Goal: Find specific page/section: Find specific page/section

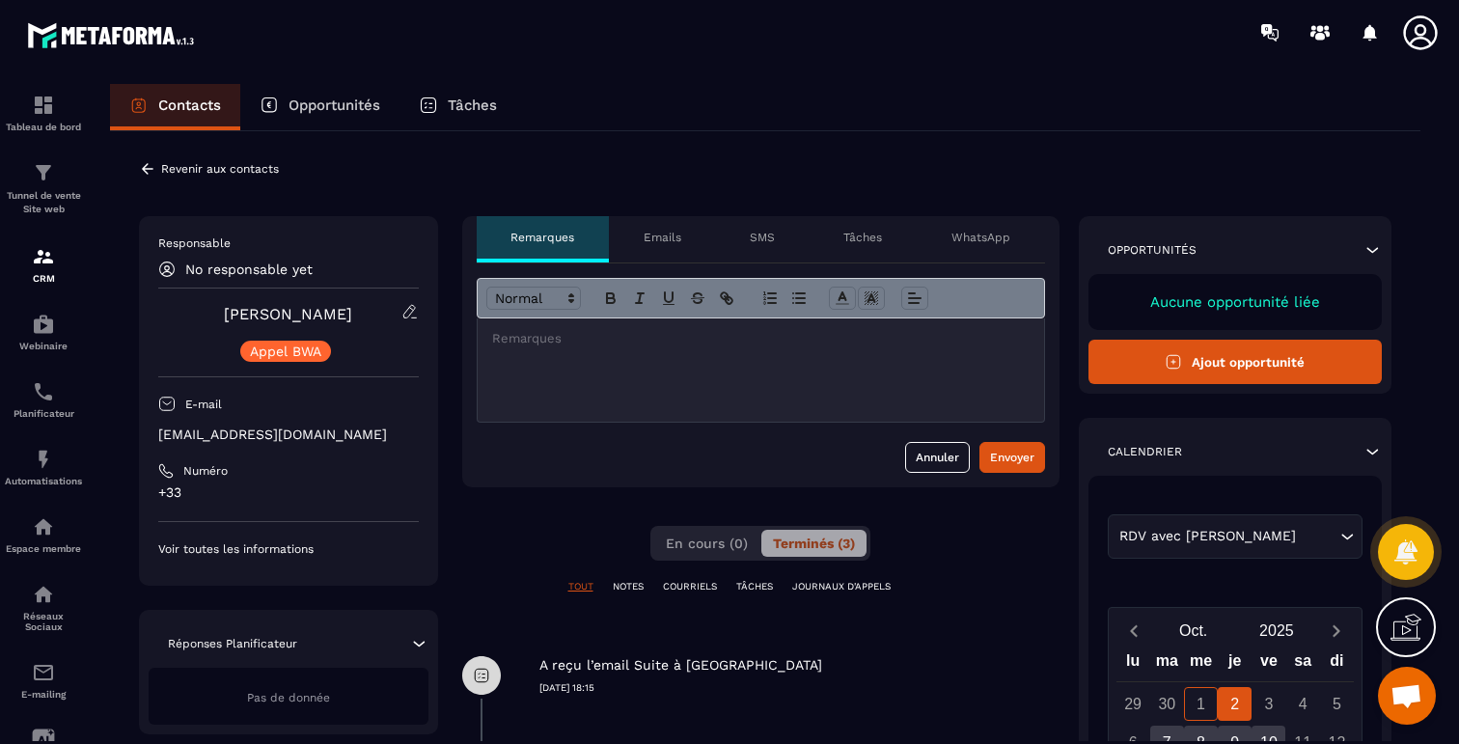
scroll to position [5625, 0]
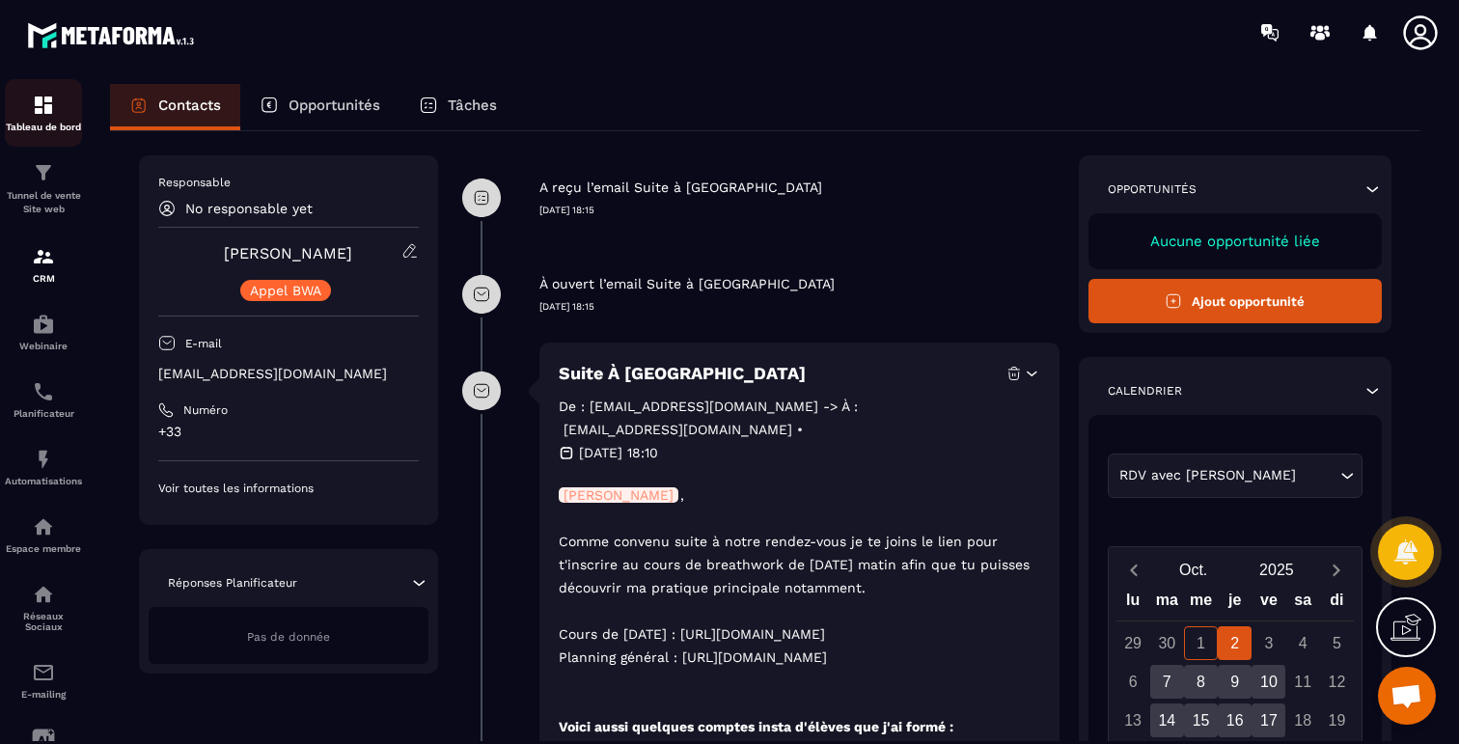
click at [35, 118] on div "Tableau de bord" at bounding box center [43, 113] width 77 height 39
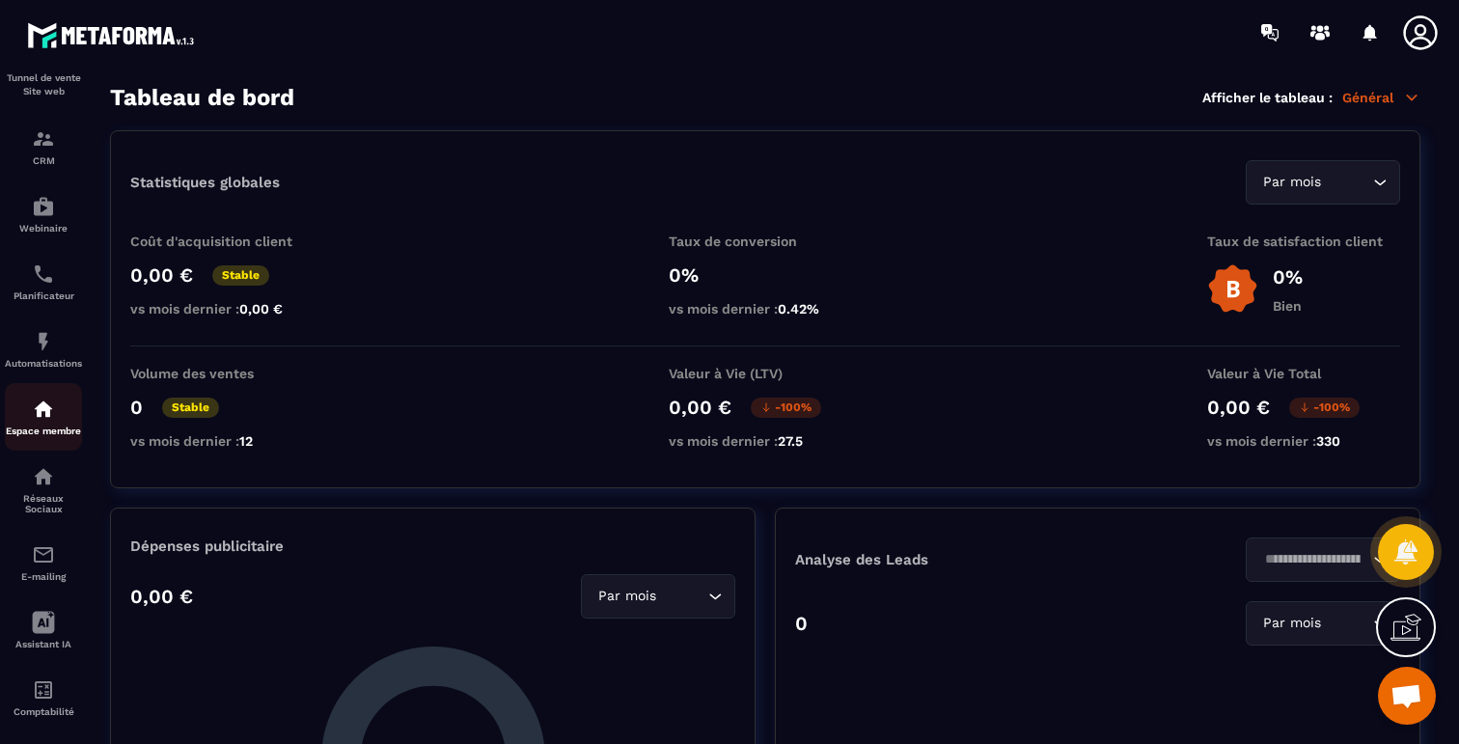
scroll to position [148, 0]
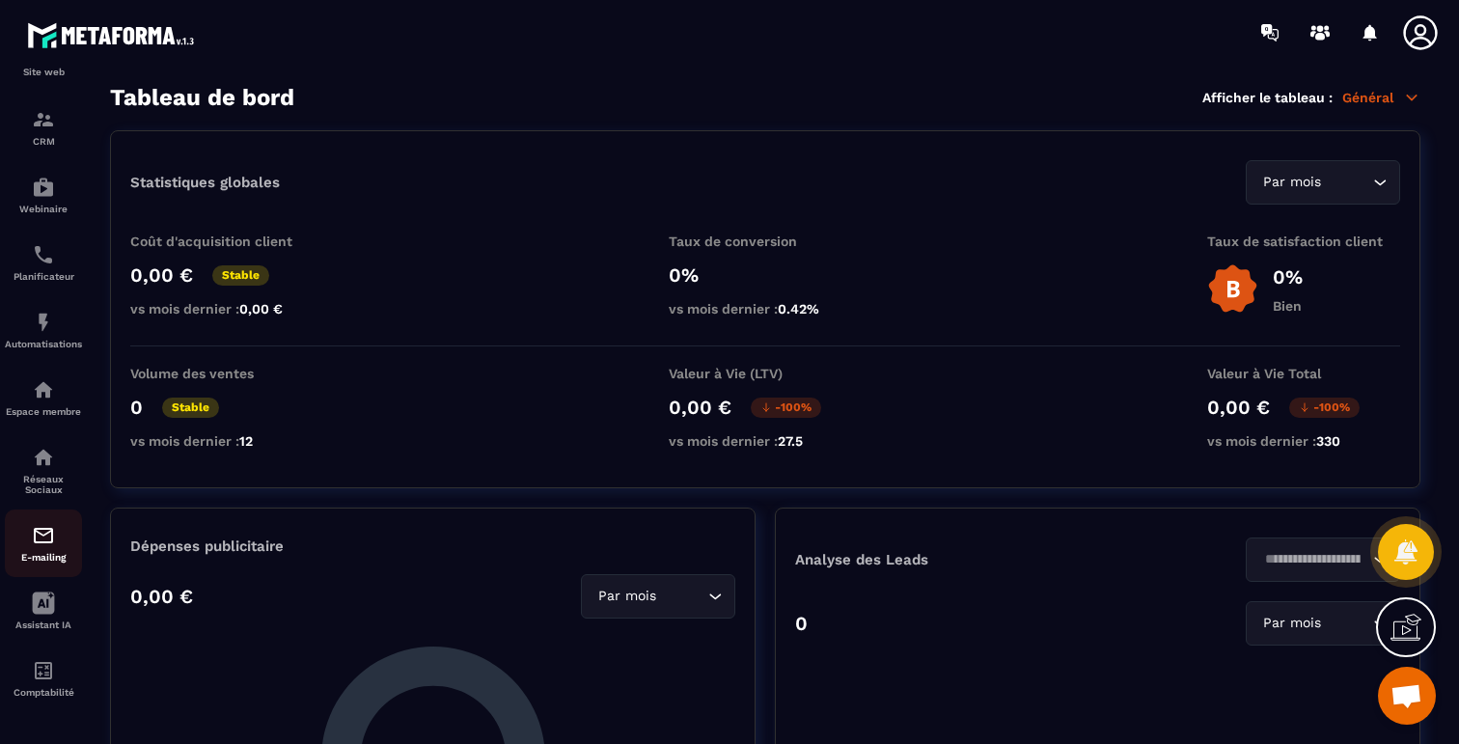
click at [34, 556] on p "E-mailing" at bounding box center [43, 557] width 77 height 11
click at [35, 545] on div "E-mailing" at bounding box center [43, 543] width 77 height 39
click at [45, 543] on img at bounding box center [43, 535] width 23 height 23
